Goal: Information Seeking & Learning: Compare options

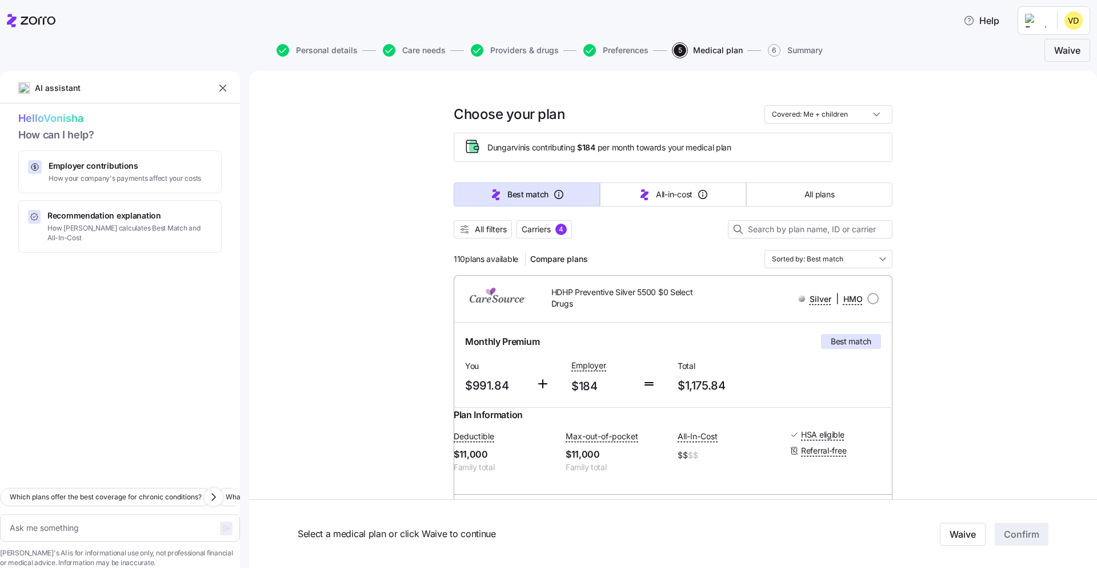
scroll to position [117, 0]
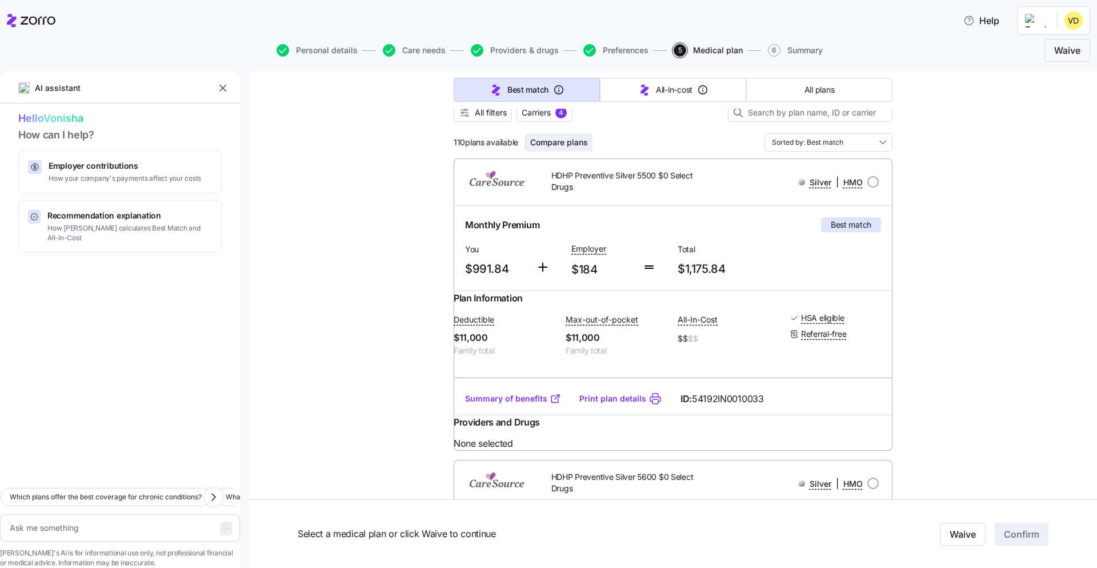
click at [552, 146] on span "Compare plans" at bounding box center [559, 142] width 58 height 11
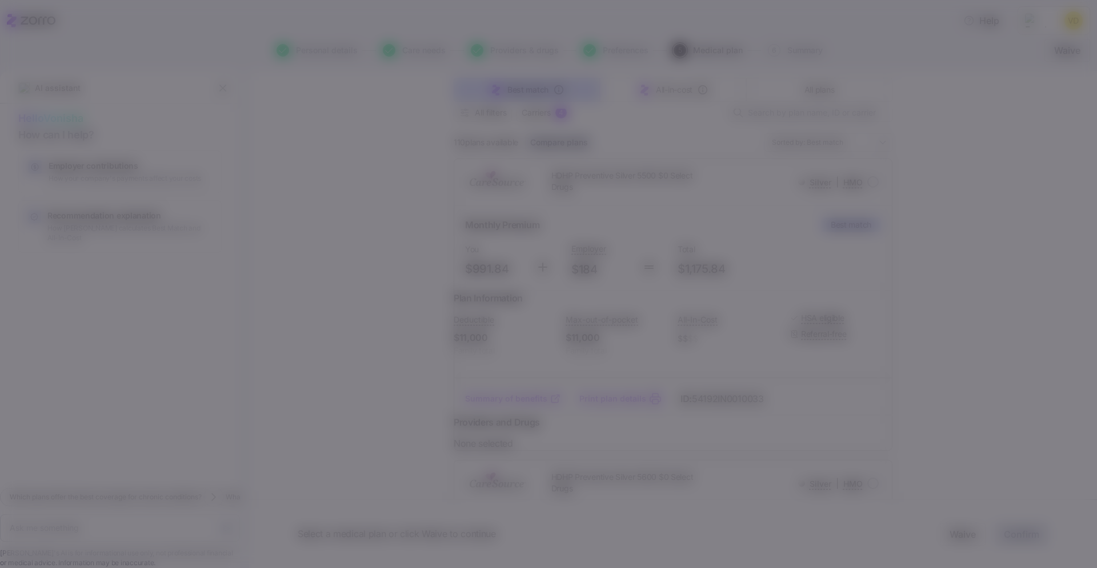
type textarea "x"
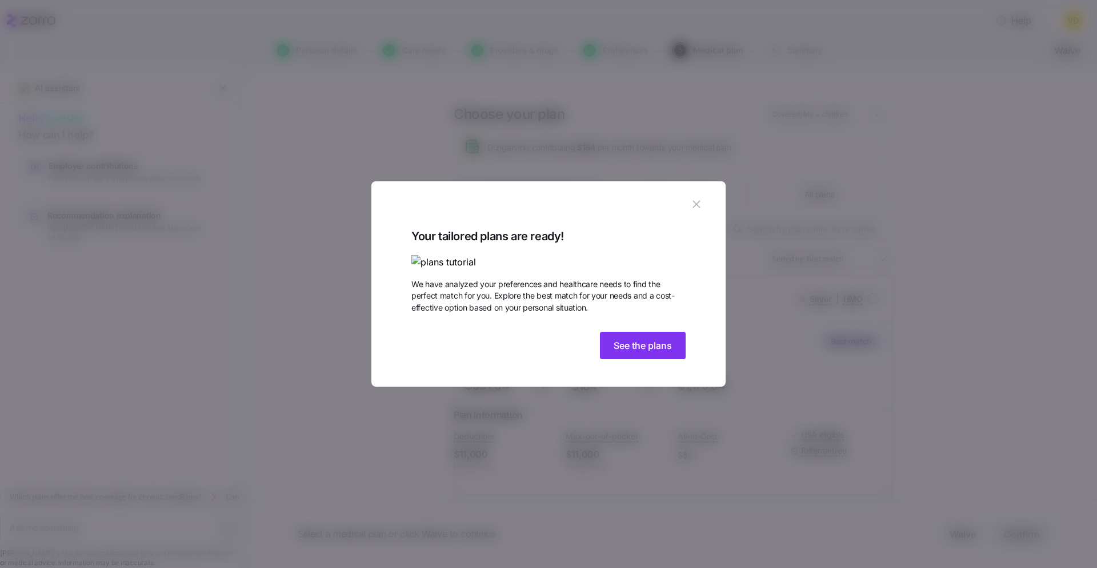
click at [694, 198] on icon "button" at bounding box center [696, 204] width 13 height 13
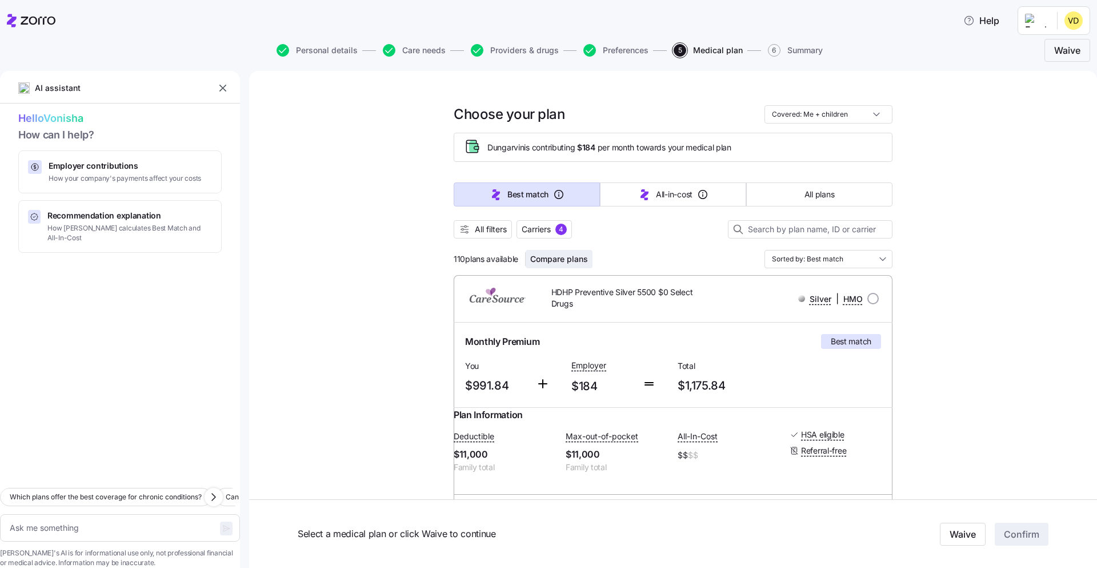
click at [568, 263] on span "Compare plans" at bounding box center [559, 258] width 58 height 11
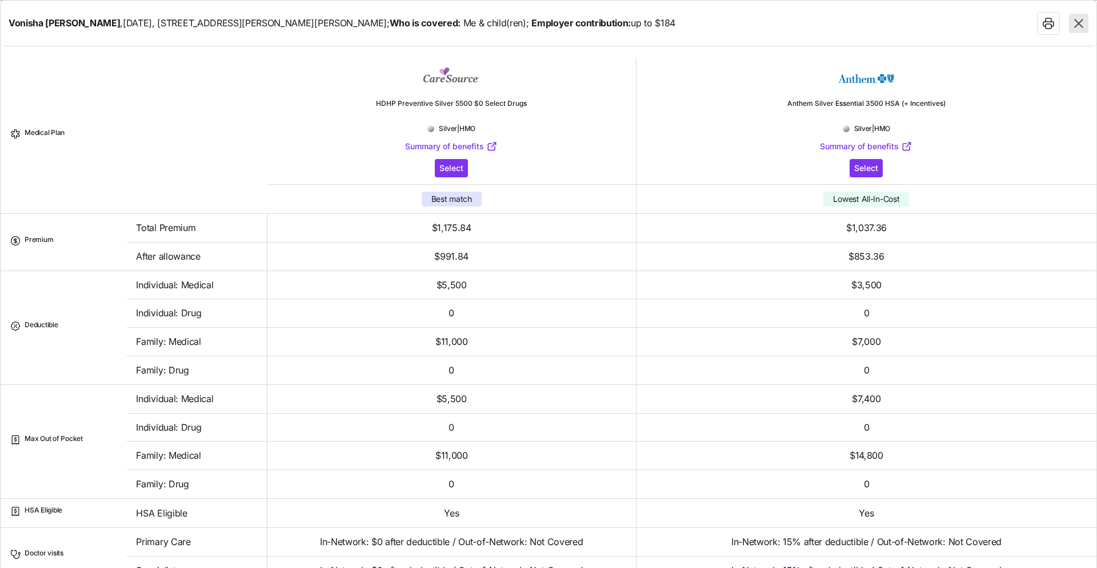
click at [1077, 23] on icon "button" at bounding box center [1079, 23] width 9 height 9
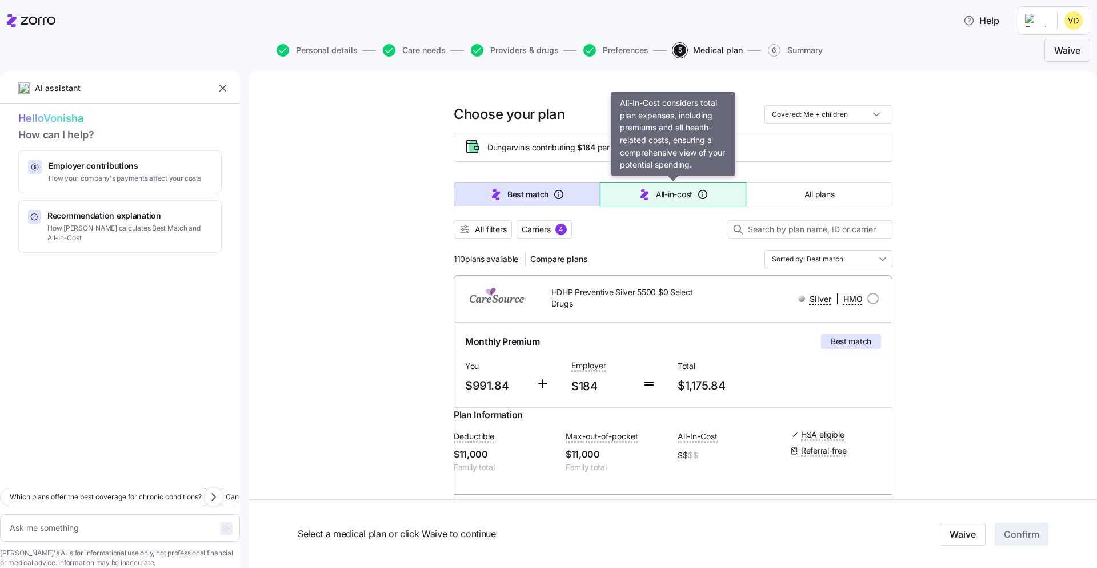
click at [662, 195] on span "All-in-cost" at bounding box center [674, 194] width 37 height 11
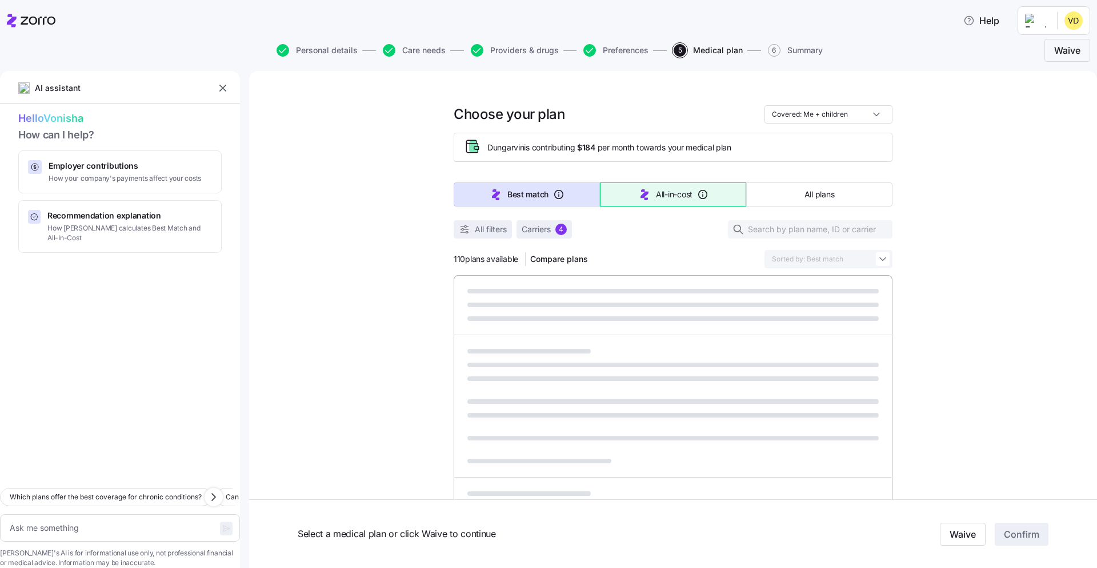
type textarea "x"
type input "Sorted by: All-in-cost"
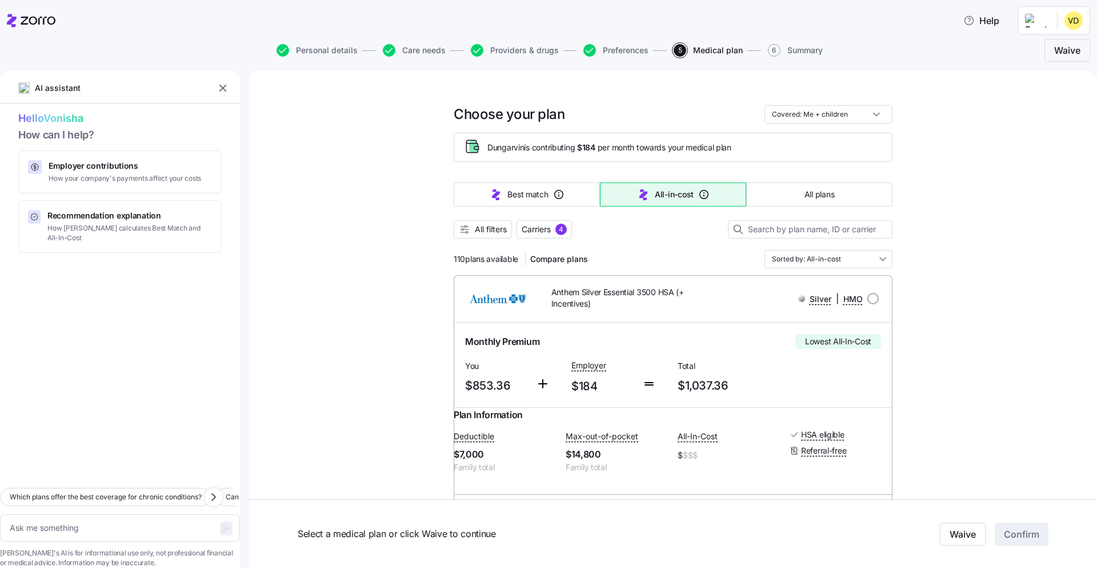
click at [701, 197] on icon "button" at bounding box center [704, 194] width 9 height 9
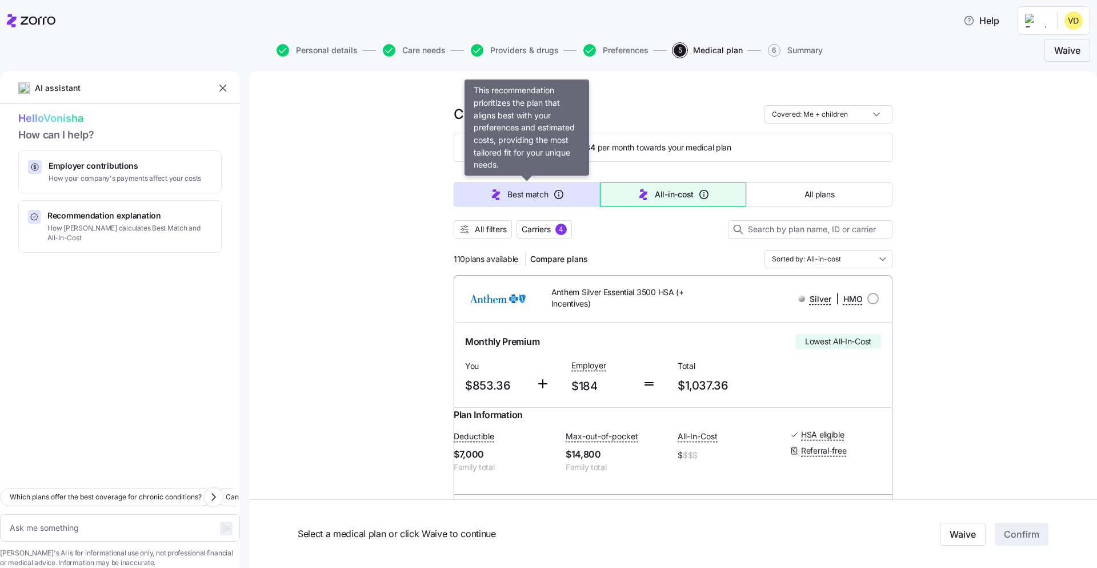
click at [555, 194] on icon "button" at bounding box center [558, 194] width 11 height 11
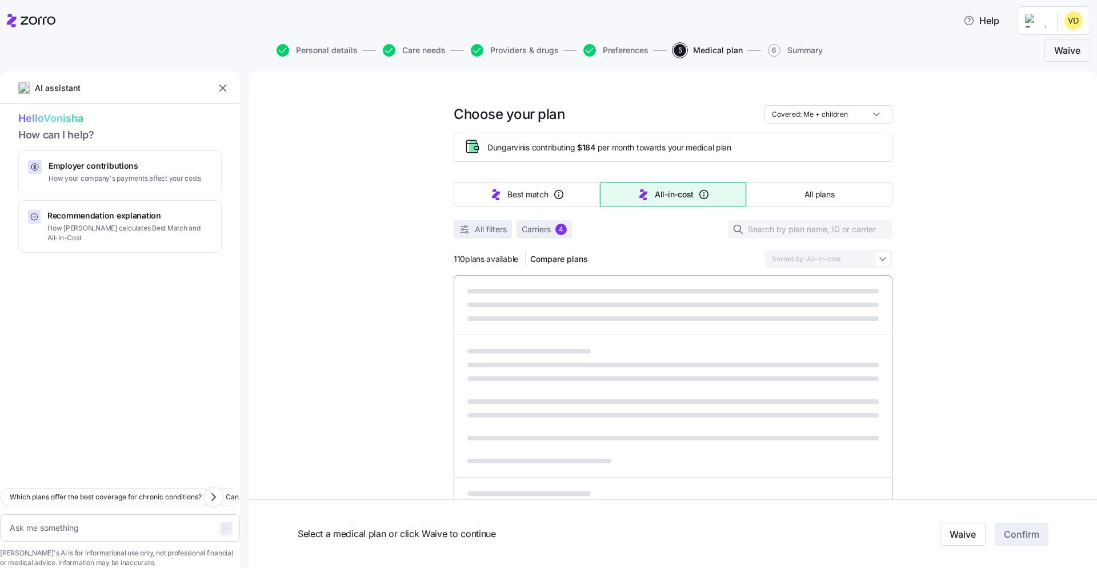
type textarea "x"
type input "Sorted by: Best match"
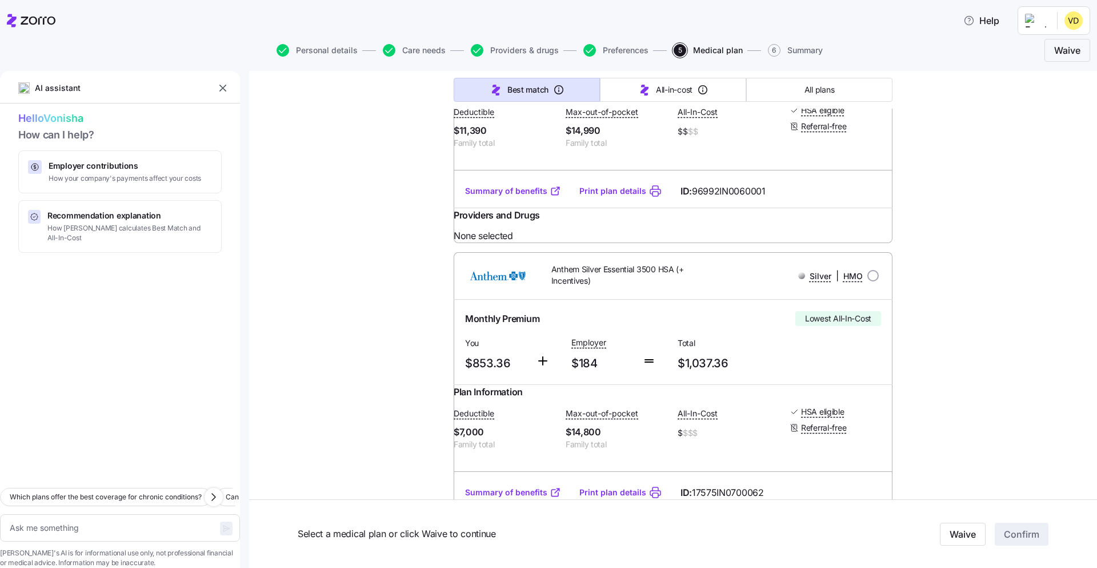
scroll to position [1221, 0]
type textarea "x"
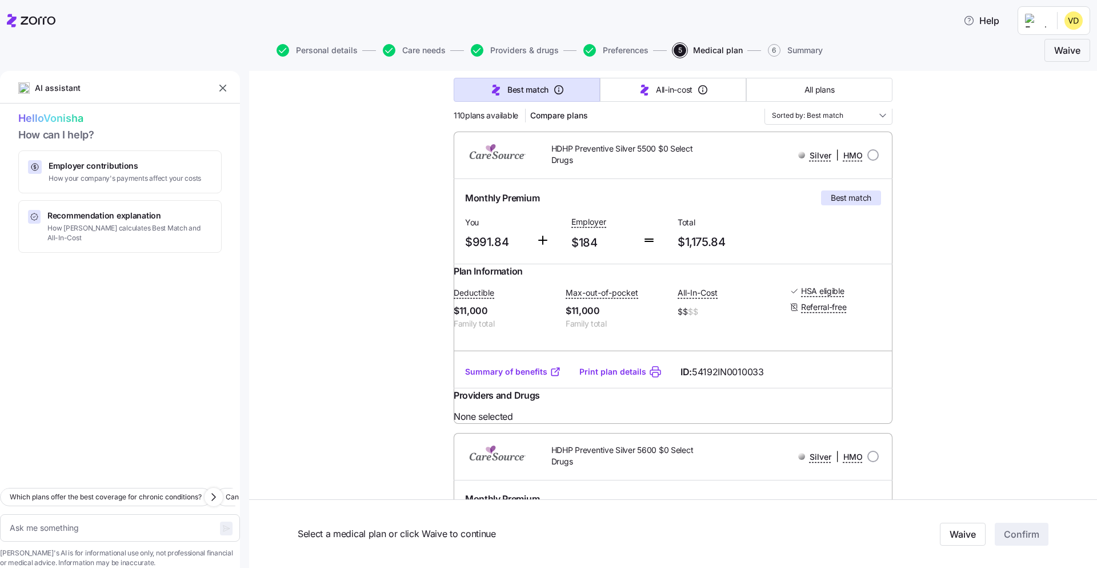
scroll to position [169, 0]
